Goal: Check status

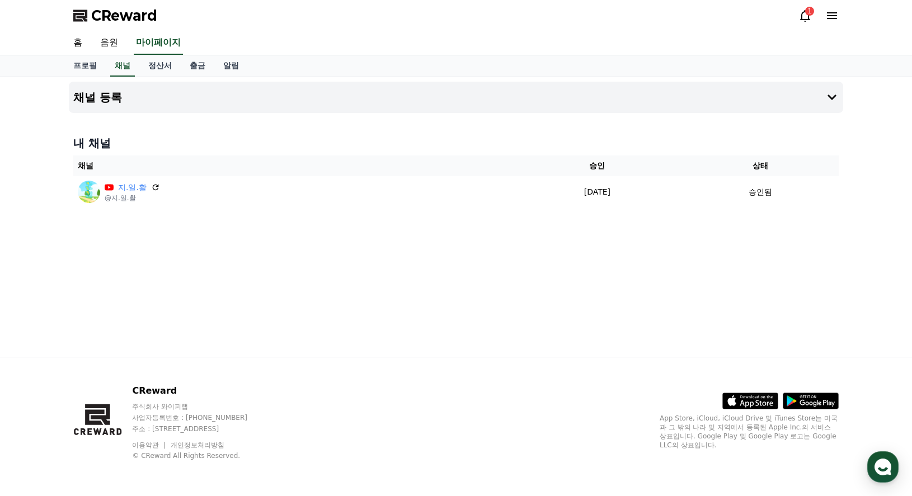
click at [800, 17] on icon at bounding box center [805, 15] width 13 height 13
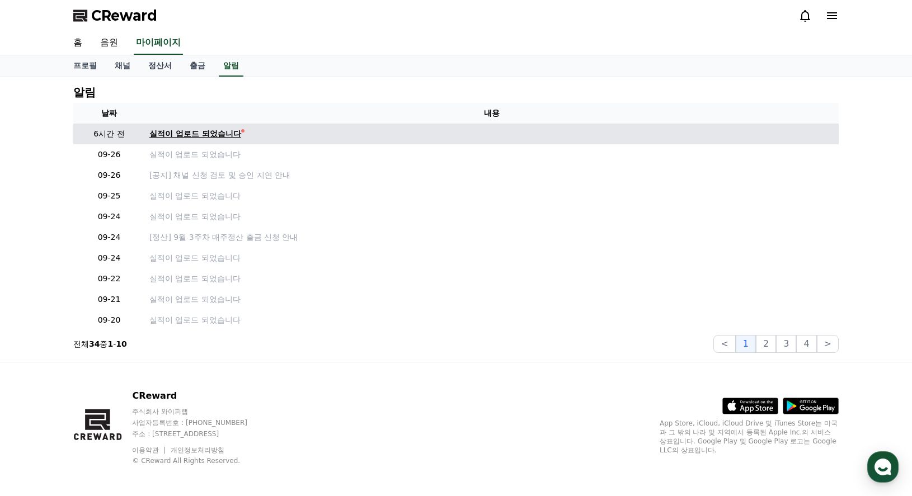
click at [238, 133] on div "실적이 업로드 되었습니다" at bounding box center [195, 134] width 92 height 12
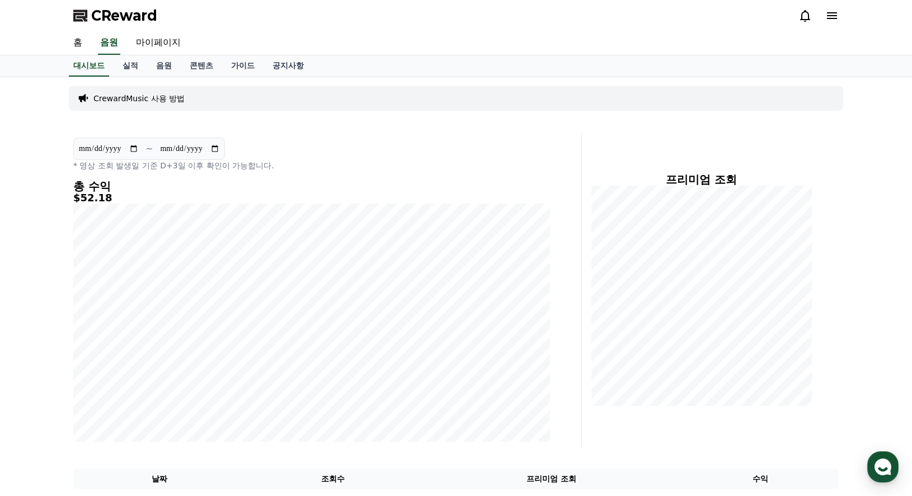
click at [804, 14] on icon at bounding box center [805, 15] width 13 height 13
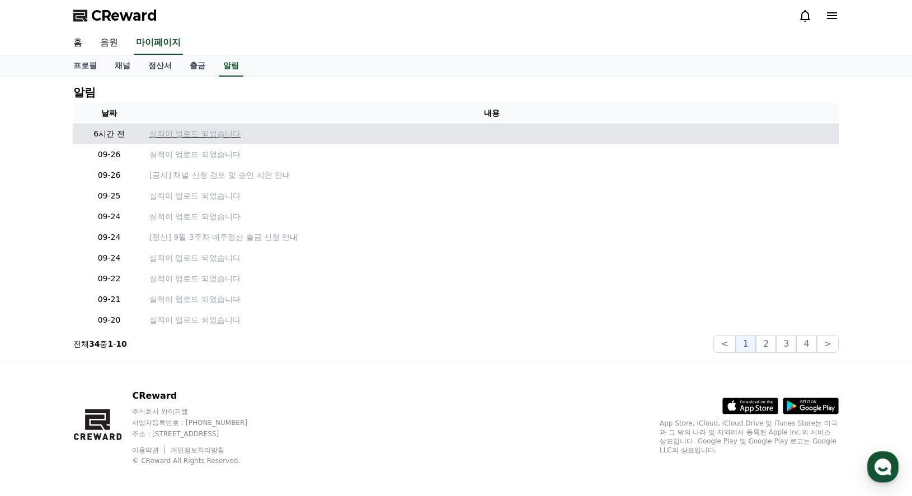
click at [218, 134] on p "실적이 업로드 되었습니다" at bounding box center [491, 134] width 685 height 12
